Goal: Navigation & Orientation: Find specific page/section

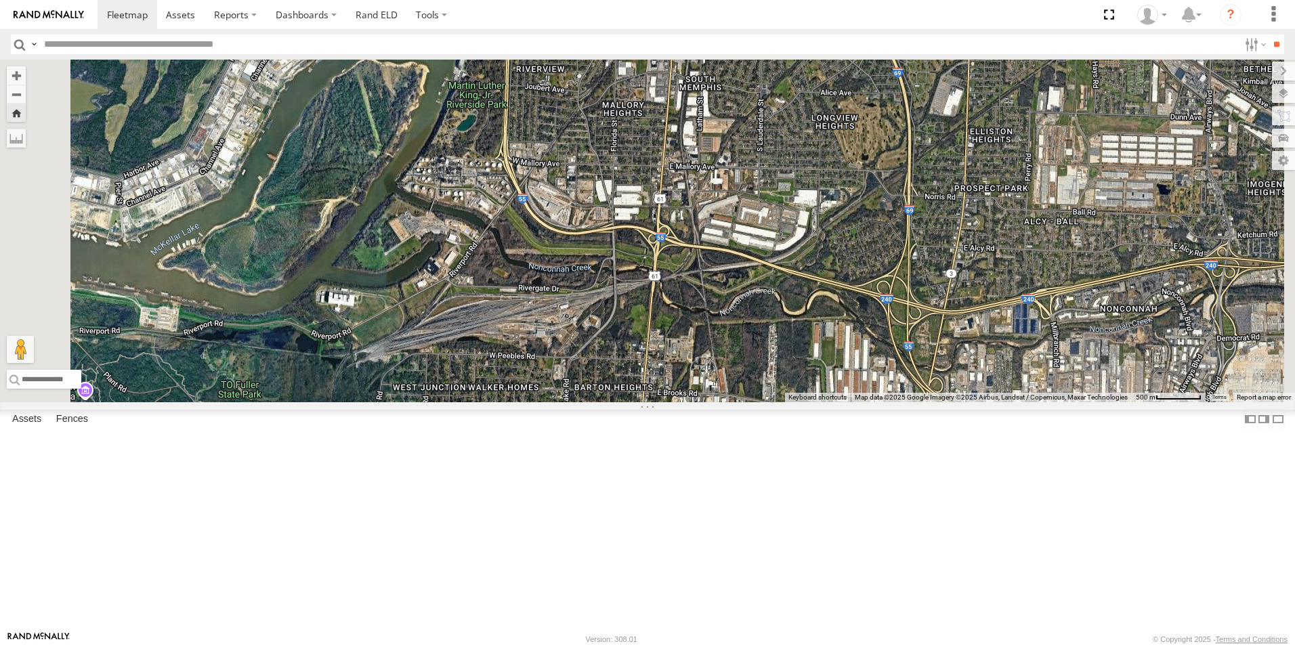
click at [0, 0] on span at bounding box center [0, 0] width 0 height 0
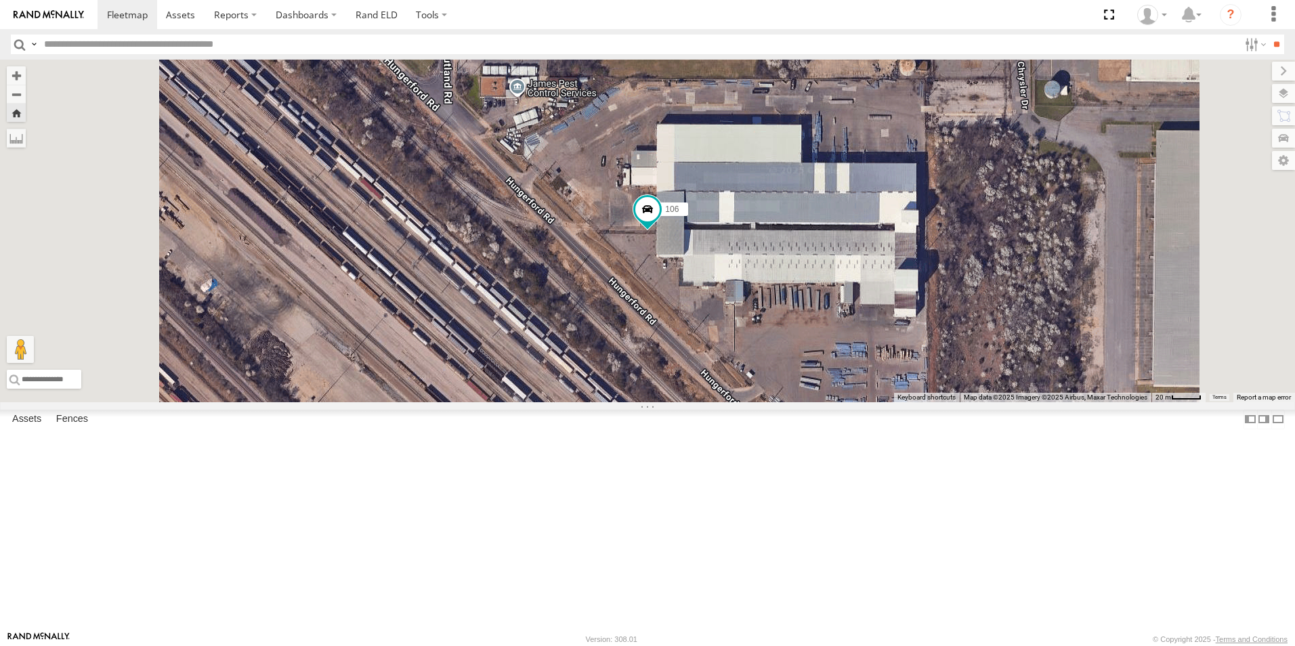
click at [0, 0] on span at bounding box center [0, 0] width 0 height 0
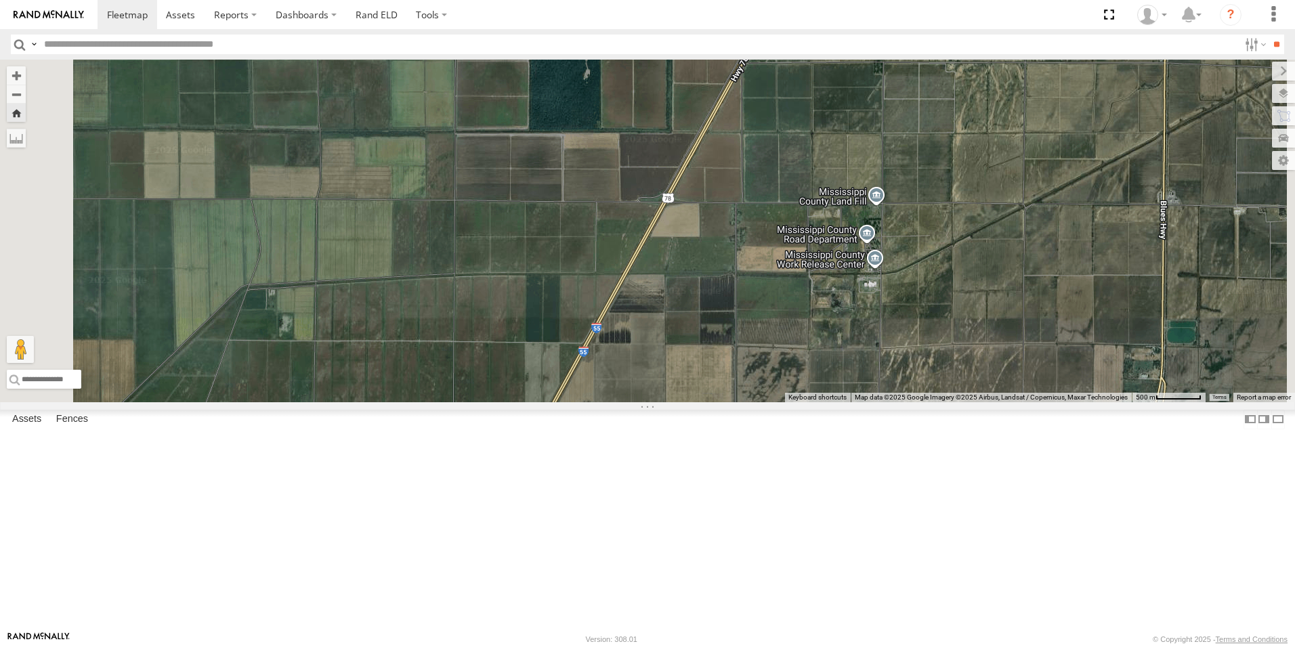
click at [0, 0] on span at bounding box center [0, 0] width 0 height 0
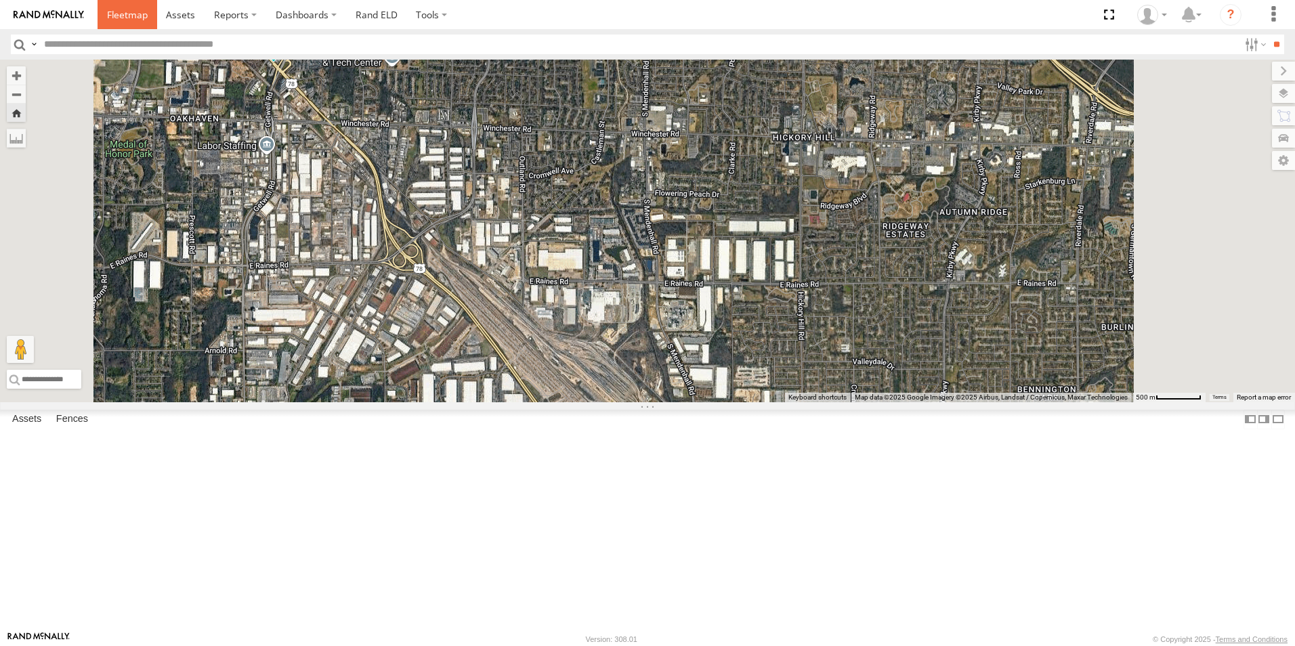
click at [122, 17] on span at bounding box center [127, 14] width 41 height 13
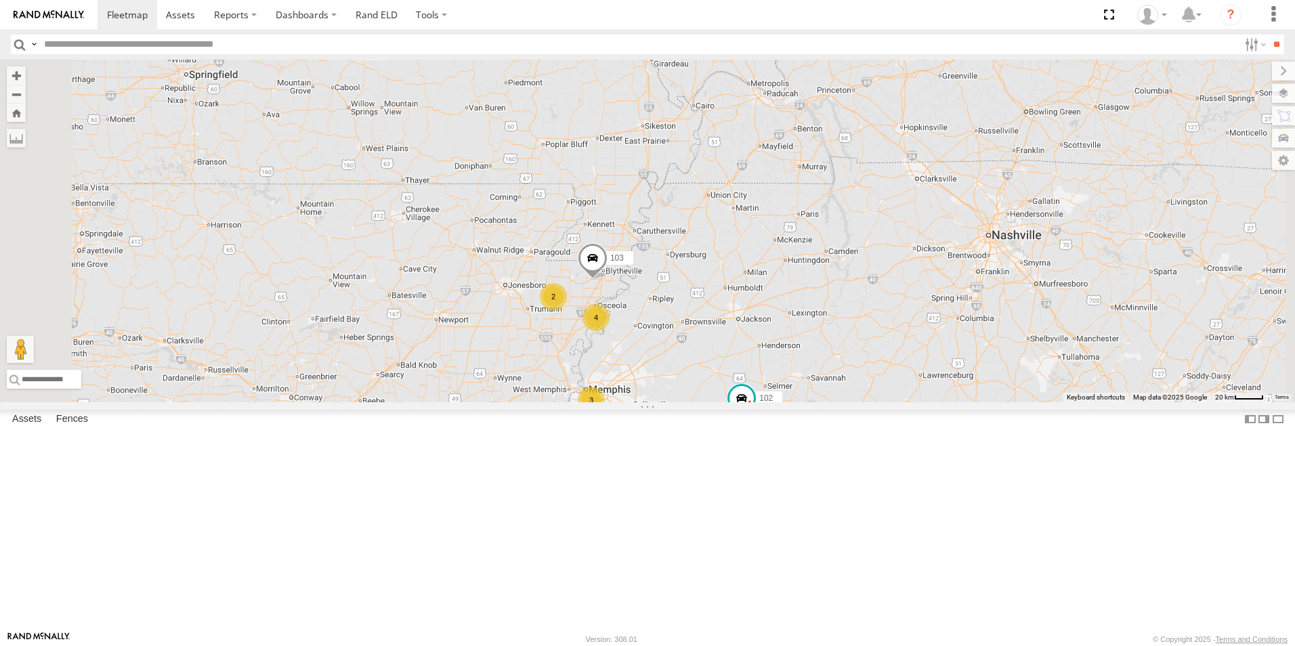
click at [0, 0] on span at bounding box center [0, 0] width 0 height 0
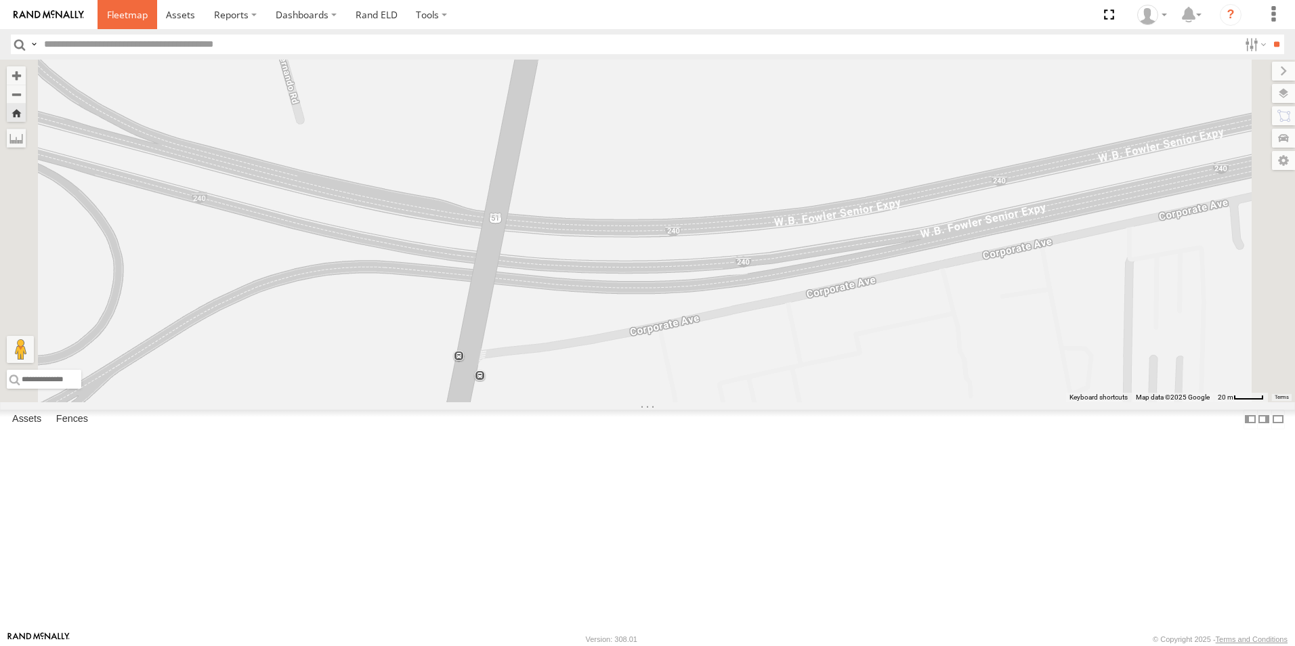
click at [130, 22] on link at bounding box center [128, 14] width 60 height 29
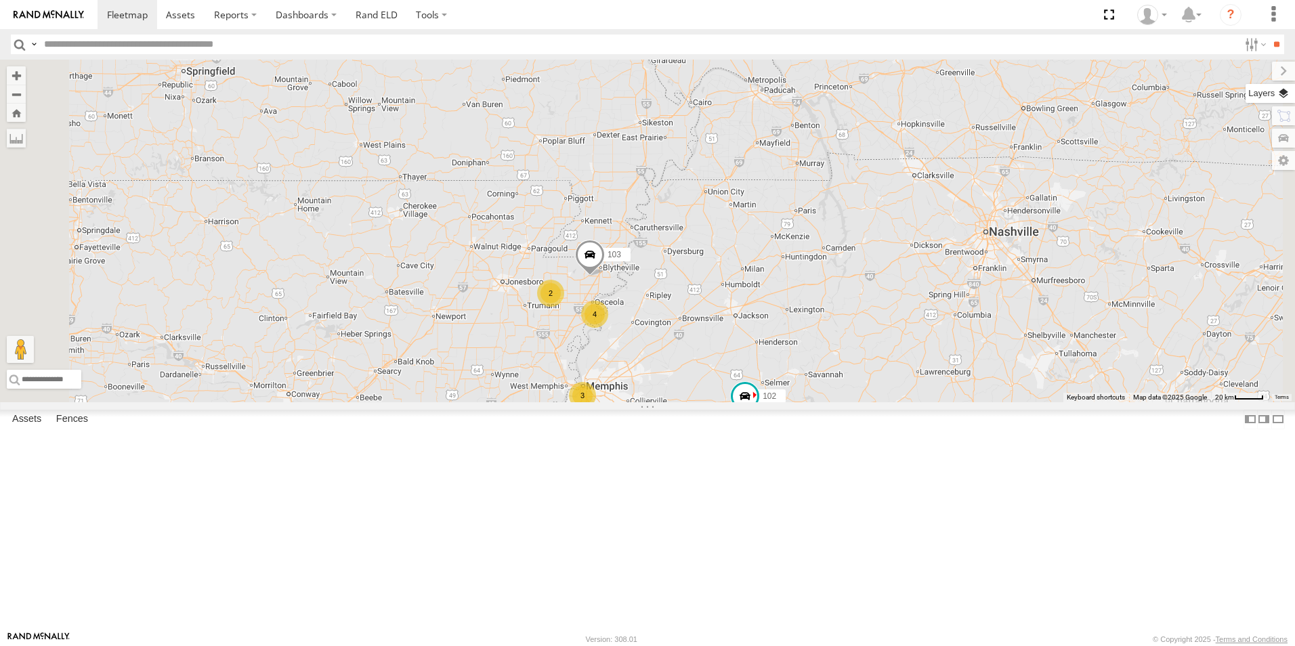
click at [1283, 93] on label at bounding box center [1269, 93] width 49 height 19
click at [0, 0] on span "Basemaps" at bounding box center [0, 0] width 0 height 0
click at [0, 0] on span "Satellite + Roadmap" at bounding box center [0, 0] width 0 height 0
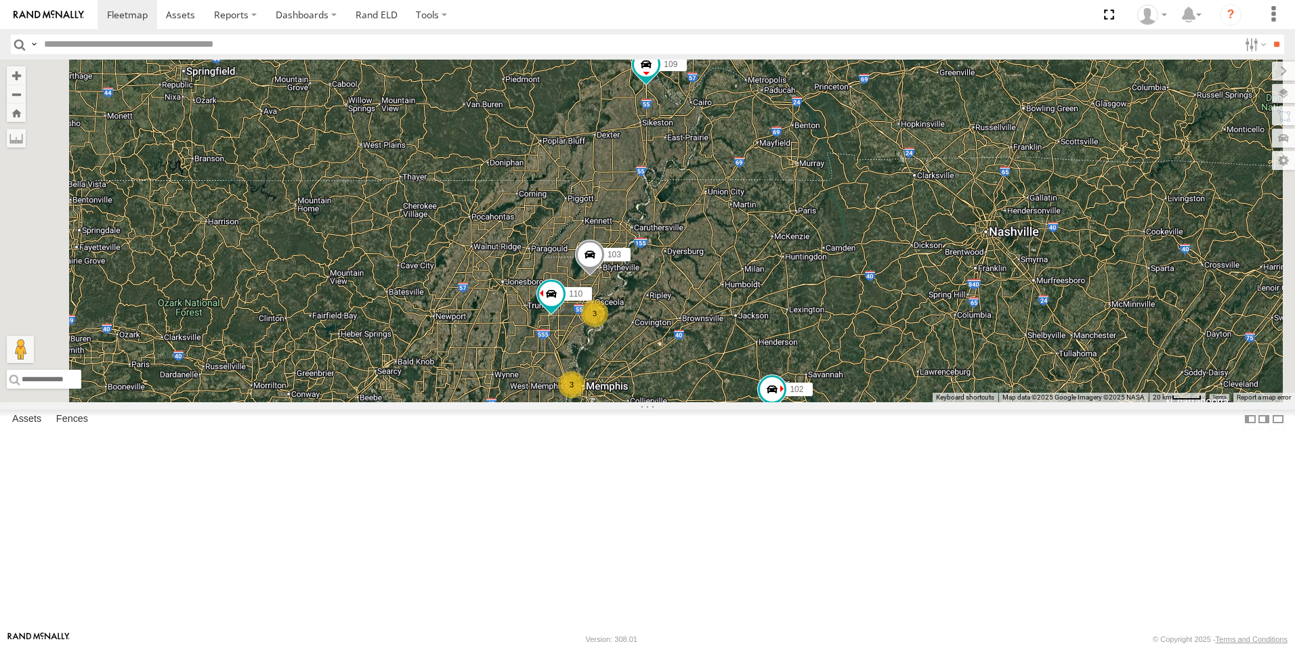
click at [0, 0] on span at bounding box center [0, 0] width 0 height 0
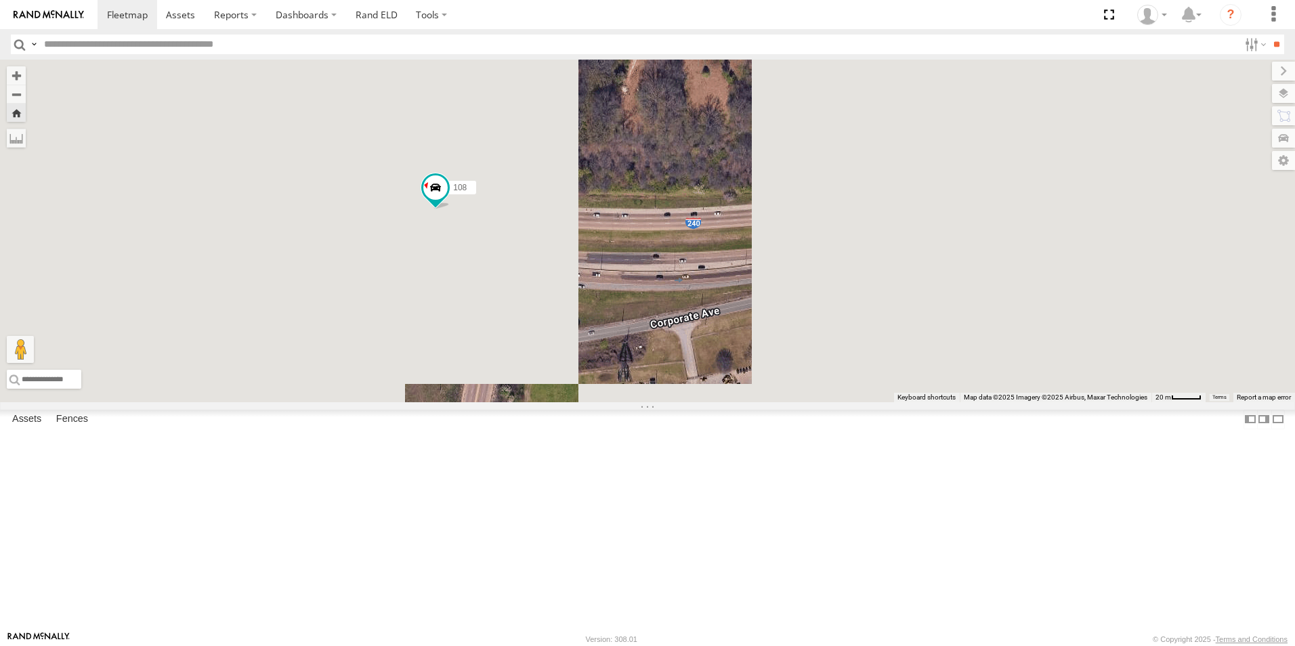
scroll to position [125, 0]
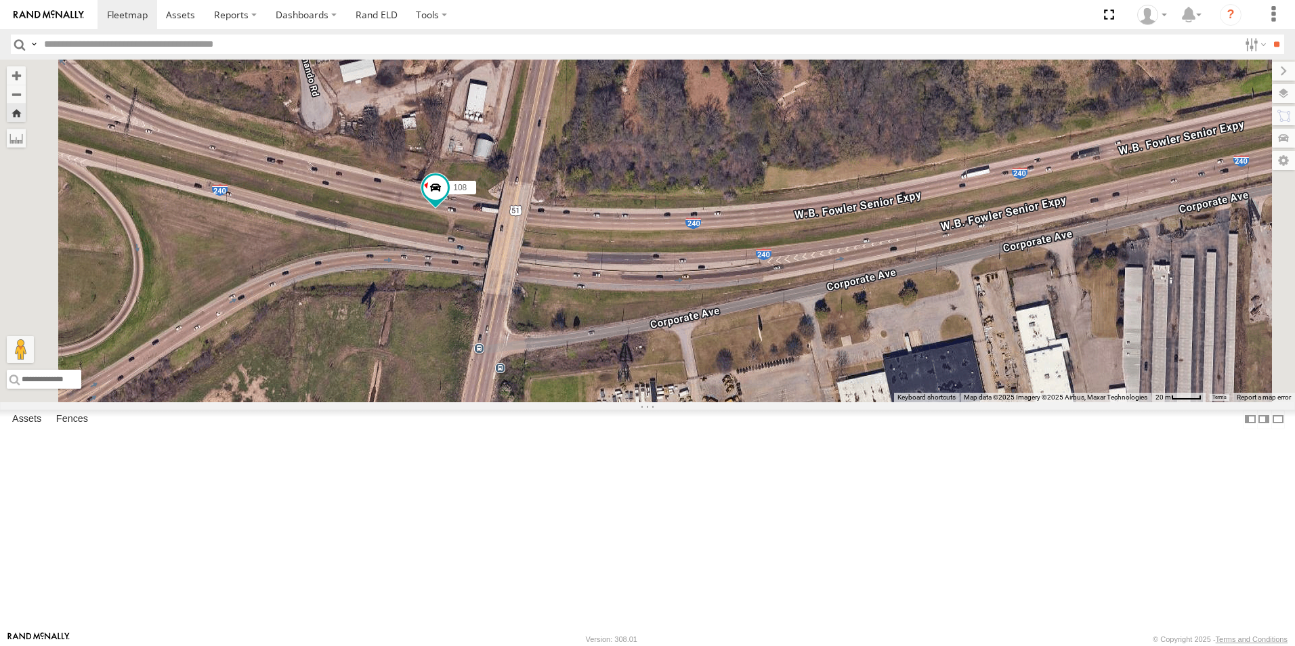
click at [0, 0] on span at bounding box center [0, 0] width 0 height 0
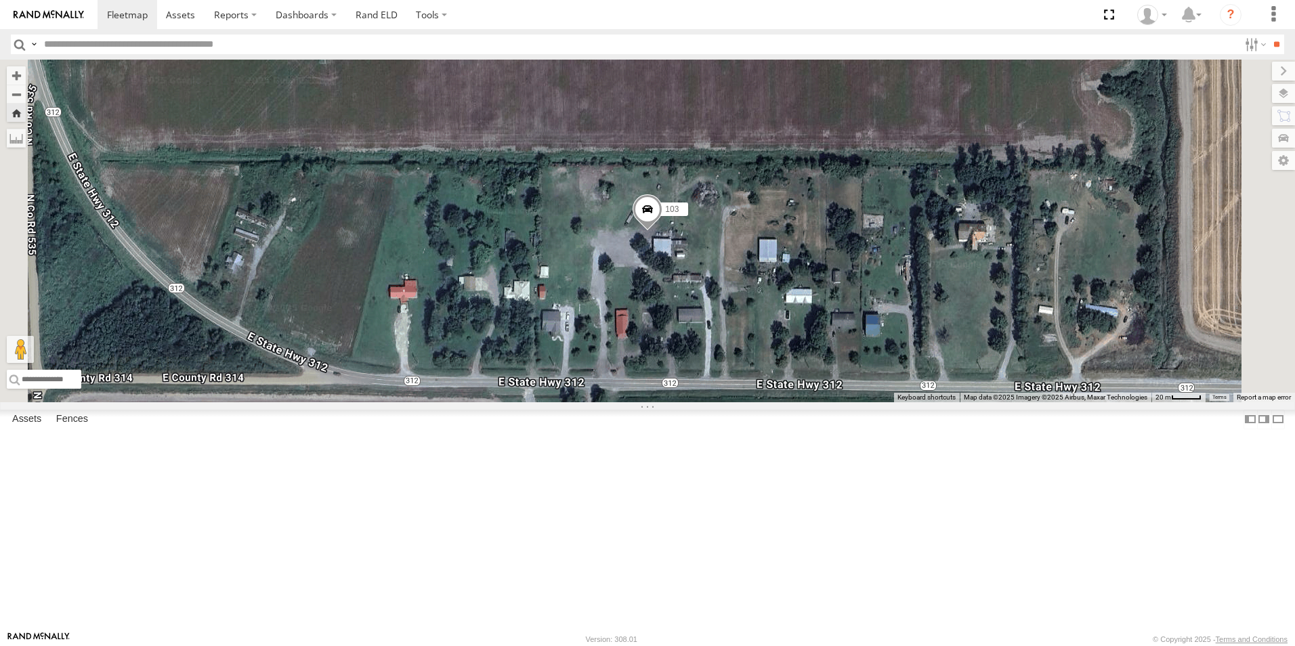
click at [0, 0] on span at bounding box center [0, 0] width 0 height 0
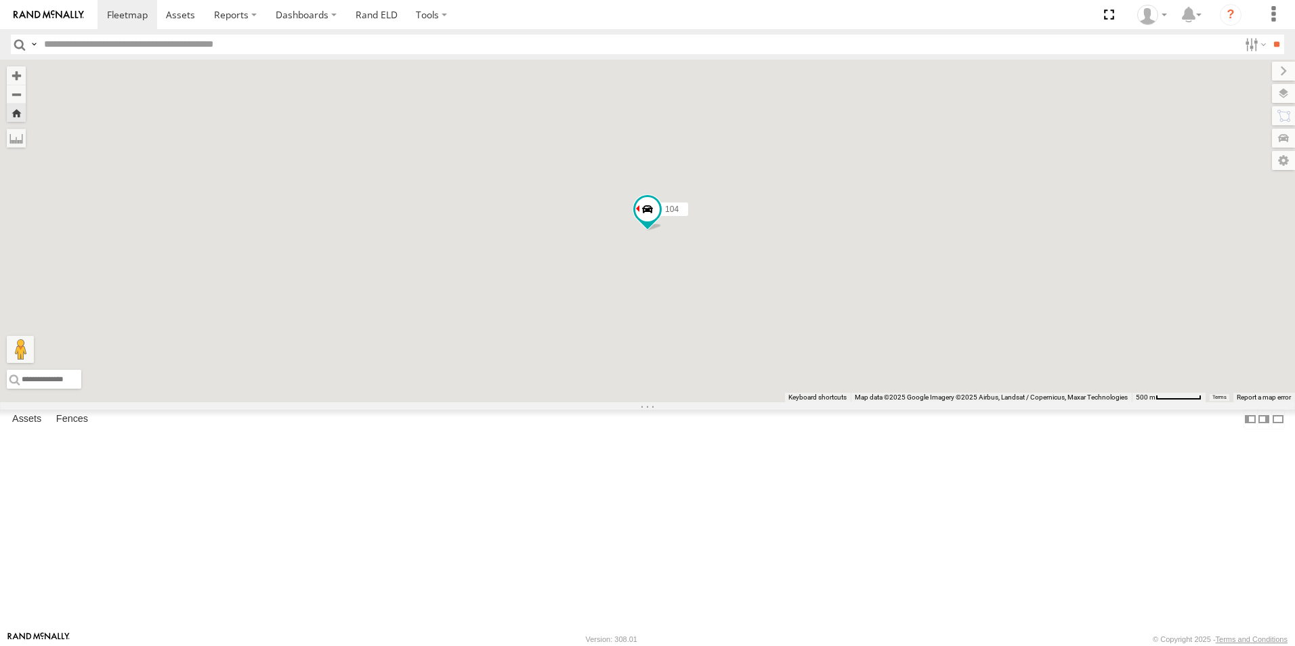
scroll to position [0, 0]
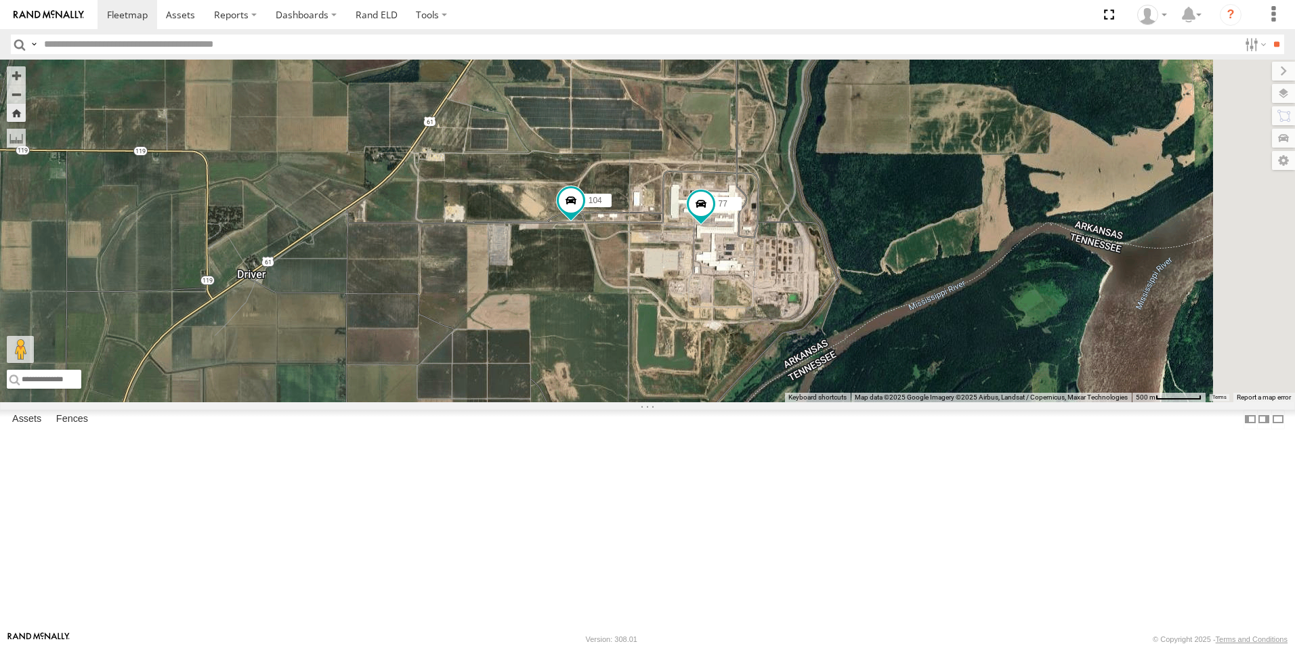
click at [0, 0] on span at bounding box center [0, 0] width 0 height 0
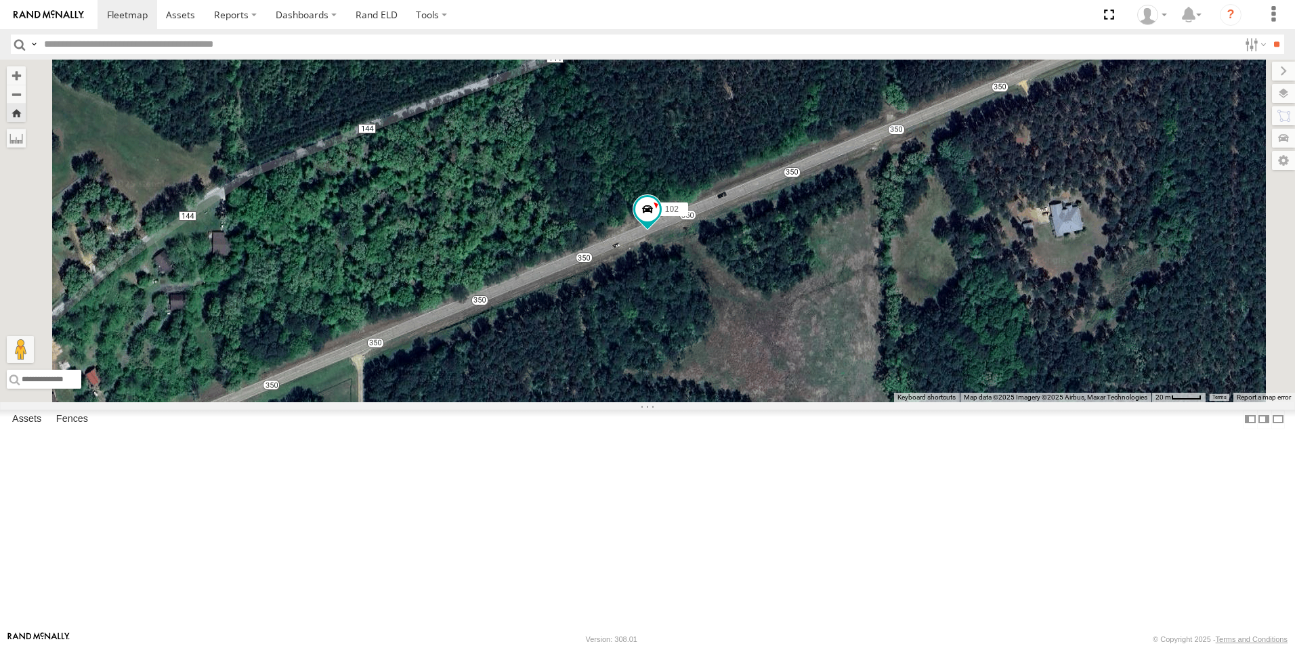
click at [0, 0] on span at bounding box center [0, 0] width 0 height 0
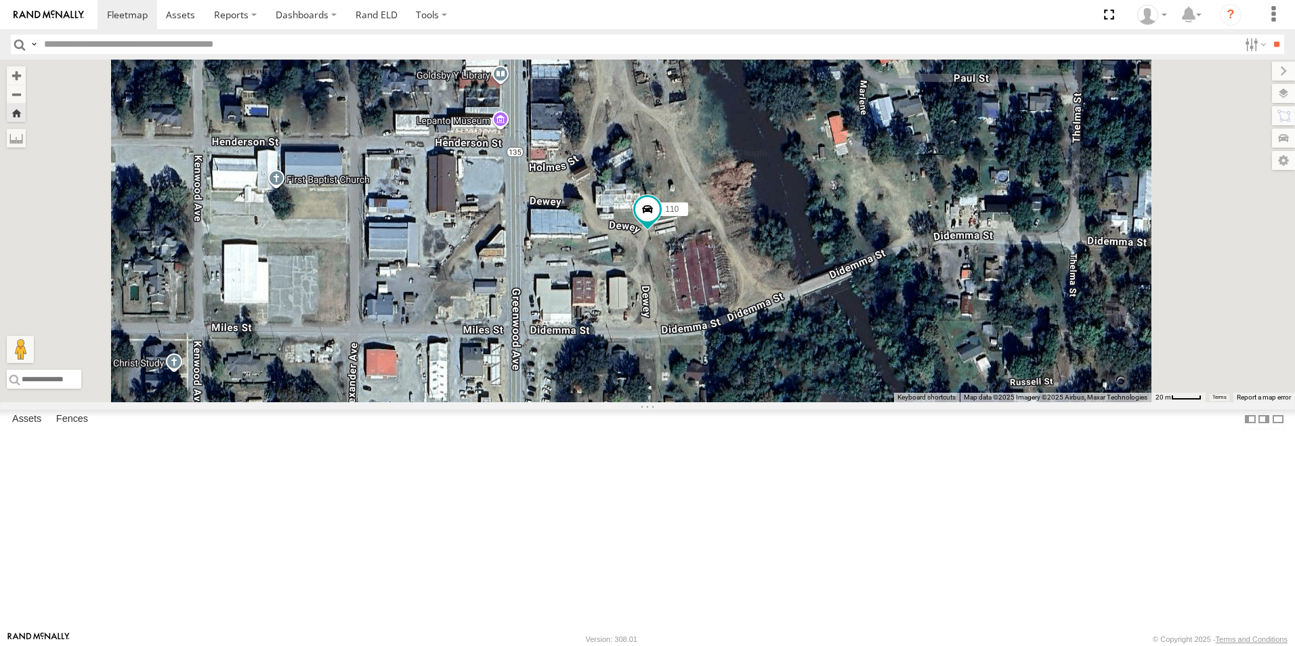
click at [0, 0] on span at bounding box center [0, 0] width 0 height 0
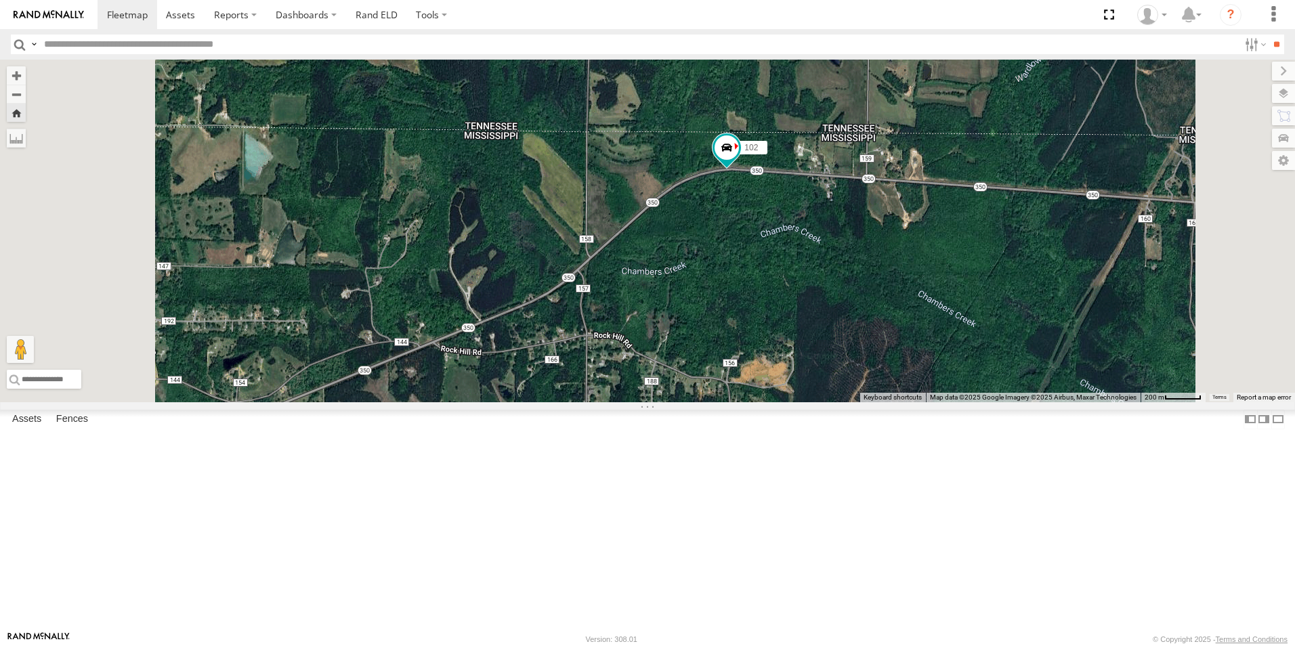
click at [0, 0] on span at bounding box center [0, 0] width 0 height 0
